Goal: Task Accomplishment & Management: Manage account settings

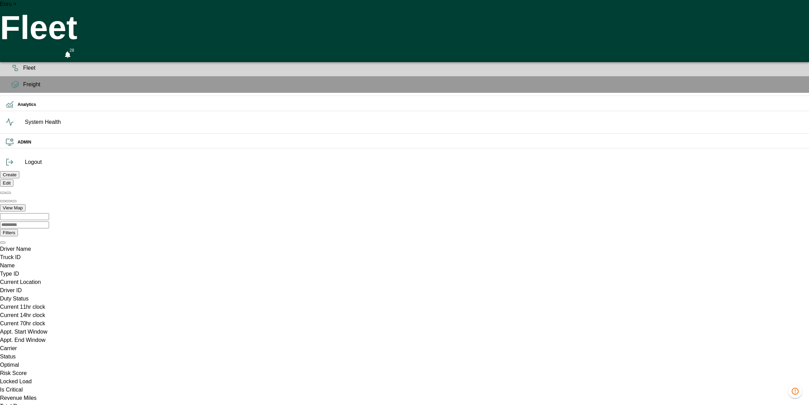
scroll to position [0, 490812]
drag, startPoint x: 543, startPoint y: 251, endPoint x: 429, endPoint y: 261, distance: 114.7
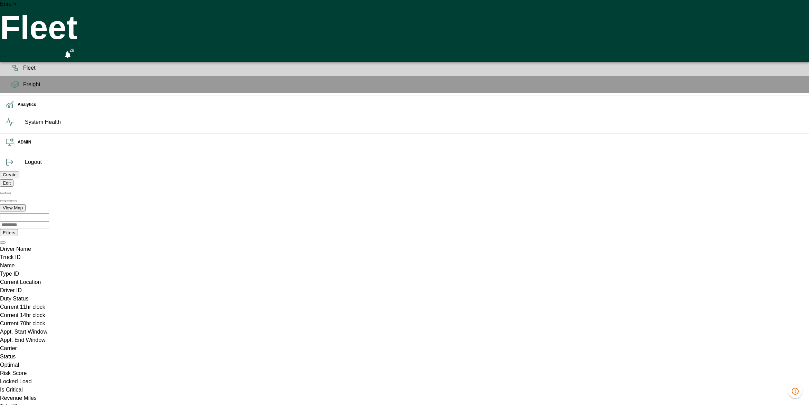
type input "*"
type bry-time "[DATE] 08:00:00 GMT-0400 (Eastern Daylight Time)"
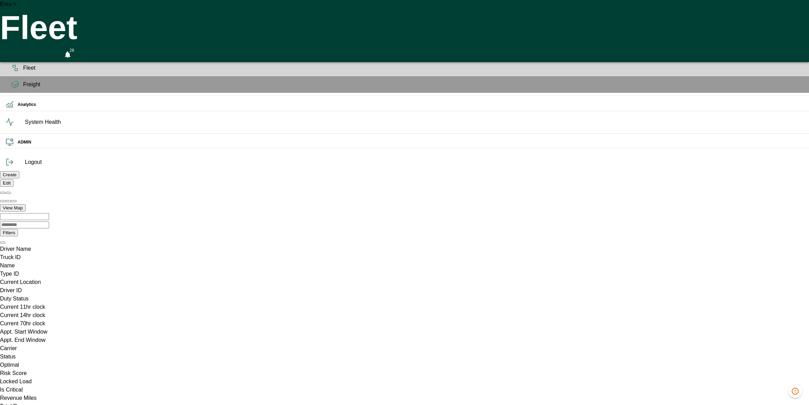
type input "*"
type bry-time "[DATE] 09:00:00 GMT-0400 (Eastern Daylight Time)"
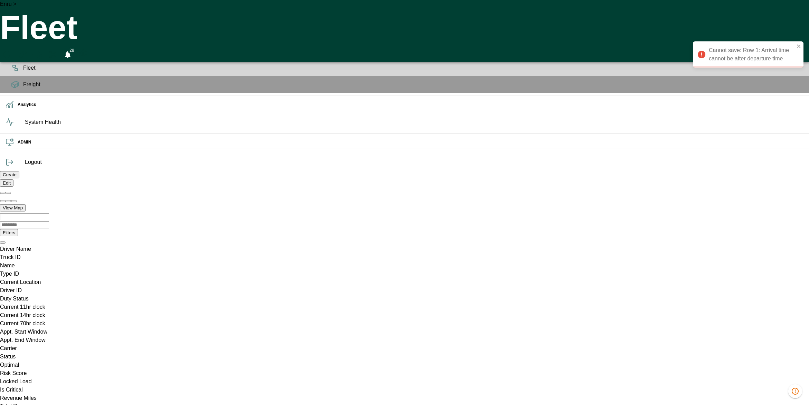
type input "**"
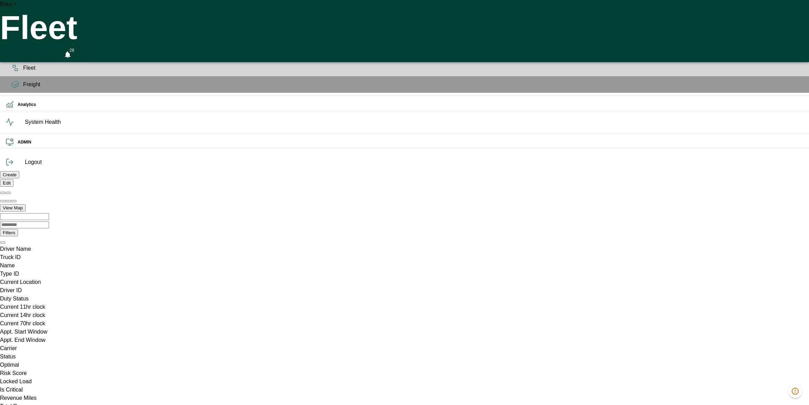
type input "*"
type bry-time "[DATE] 08:00:00 GMT-0400 (Eastern Daylight Time)"
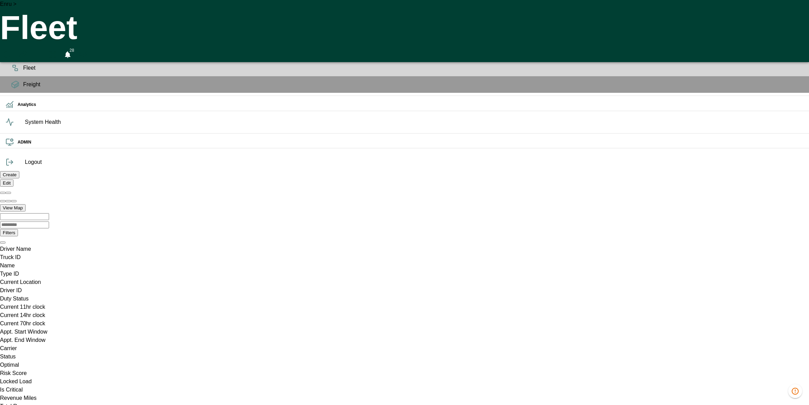
type input "*"
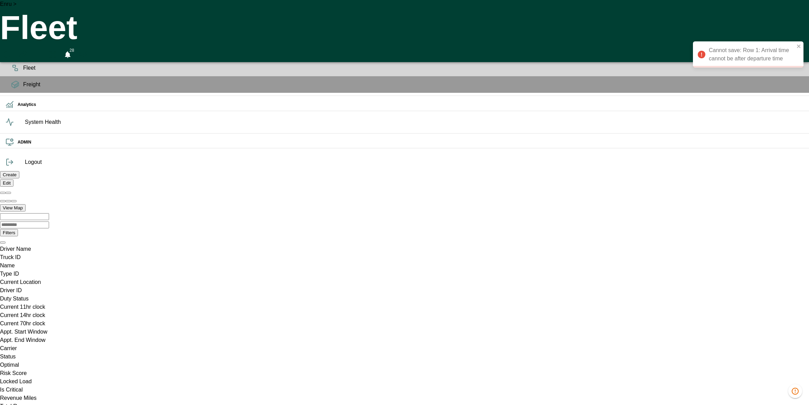
type input "**"
